Goal: Check status: Check status

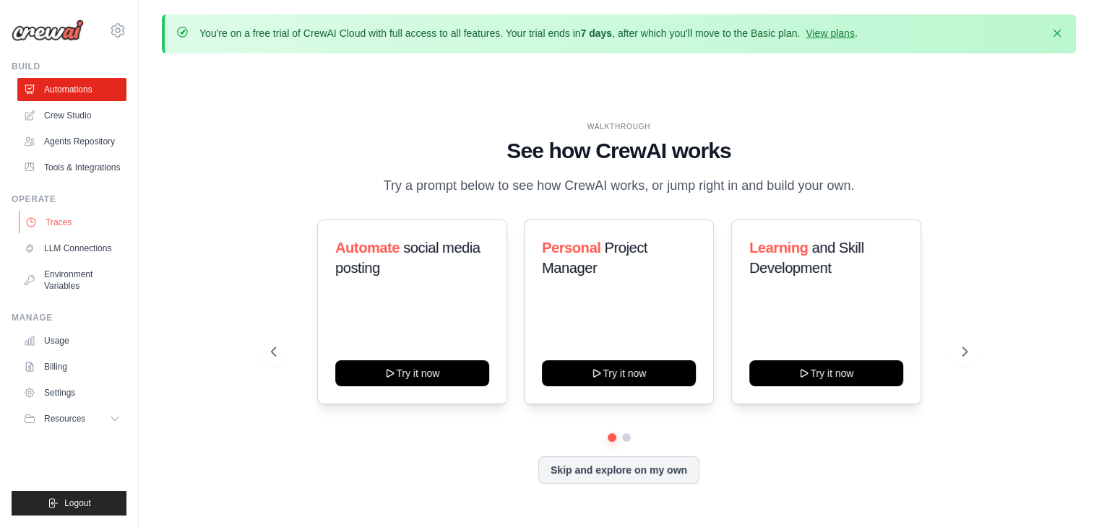
click at [75, 220] on link "Traces" at bounding box center [73, 222] width 109 height 23
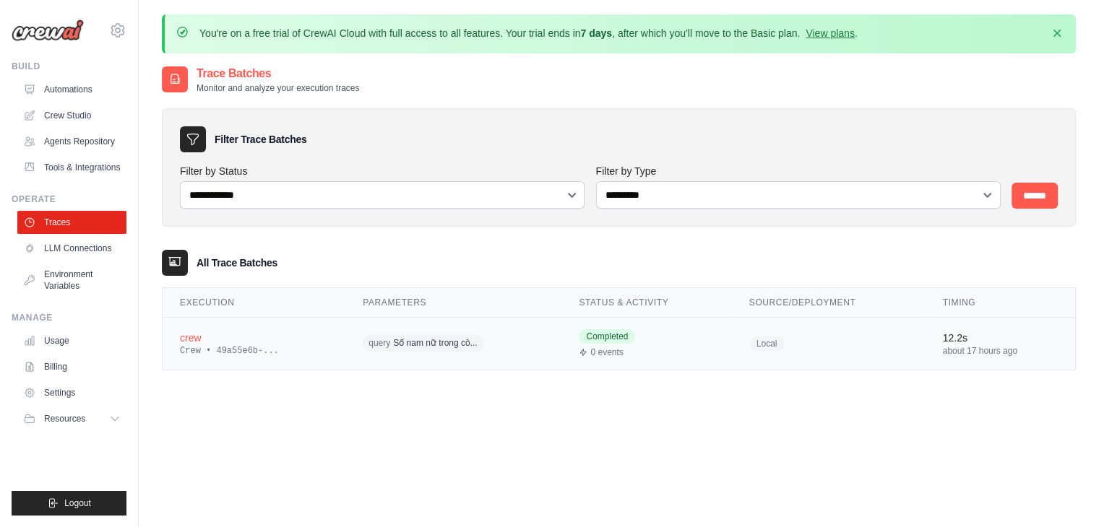
click at [303, 345] on div "Crew • 49a55e6b-..." at bounding box center [254, 351] width 148 height 12
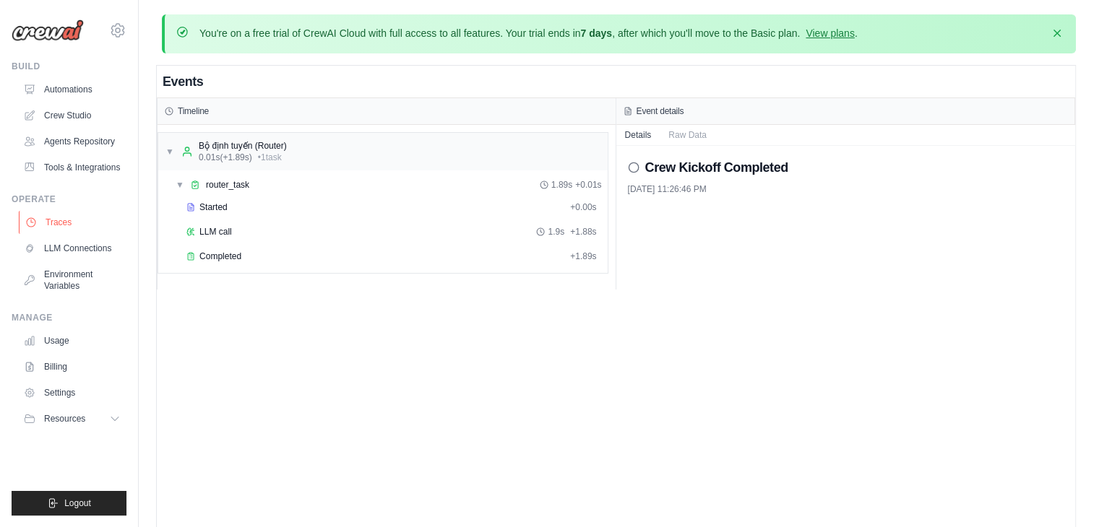
click at [69, 217] on link "Traces" at bounding box center [73, 222] width 109 height 23
